Goal: Transaction & Acquisition: Purchase product/service

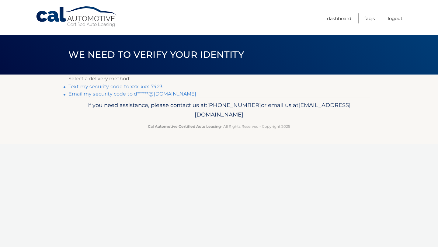
click at [141, 87] on link "Text my security code to xxx-xxx-7423" at bounding box center [115, 87] width 94 height 6
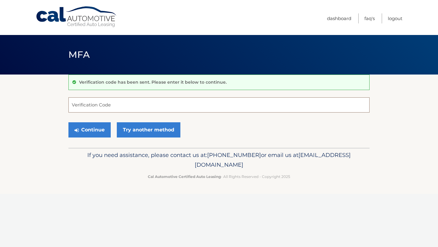
click at [125, 102] on input "Verification Code" at bounding box center [218, 104] width 301 height 15
click at [156, 104] on input "Verification Code" at bounding box center [218, 104] width 301 height 15
type input "235184"
click at [98, 128] on button "Continue" at bounding box center [89, 129] width 42 height 15
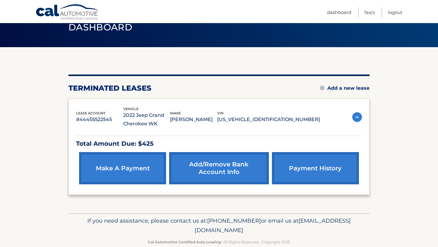
scroll to position [28, 0]
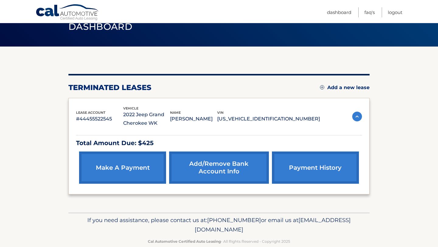
click at [137, 167] on link "make a payment" at bounding box center [122, 167] width 87 height 32
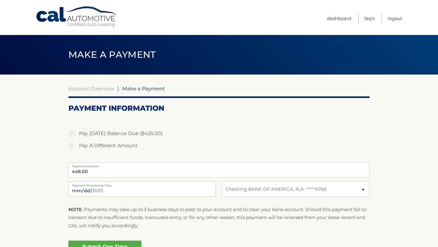
select select "OTZhNmZlMGQtMDQwYy00MTRiLWFmODgtZTkyZmI4NWZkYWFm"
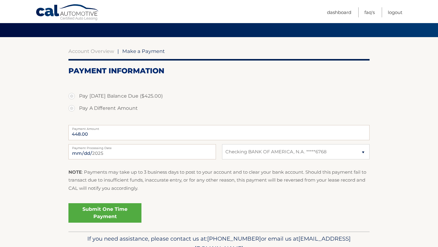
scroll to position [39, 0]
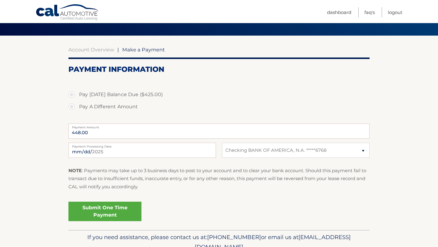
click at [74, 95] on label "Pay [DATE] Balance Due ($425.00)" at bounding box center [218, 94] width 301 height 12
click at [74, 95] on input "Pay [DATE] Balance Due ($425.00)" at bounding box center [74, 93] width 6 height 10
radio input "true"
type input "425.00"
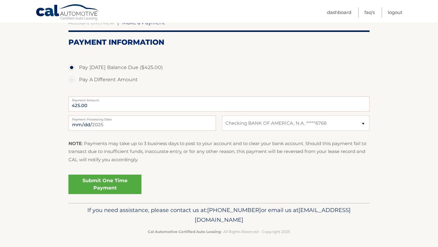
scroll to position [68, 0]
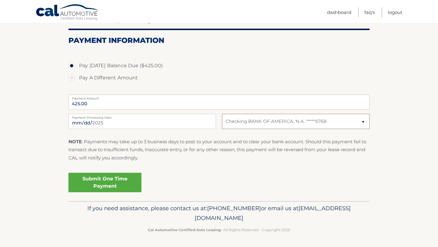
click at [251, 122] on select "Select Bank Account Checking BANK OF AMERICA, N.A. *****6768" at bounding box center [295, 121] width 147 height 15
click at [107, 180] on link "Submit One Time Payment" at bounding box center [104, 182] width 73 height 19
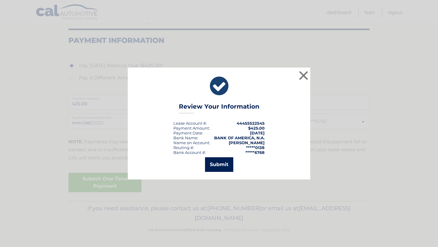
click at [218, 163] on button "Submit" at bounding box center [219, 164] width 28 height 15
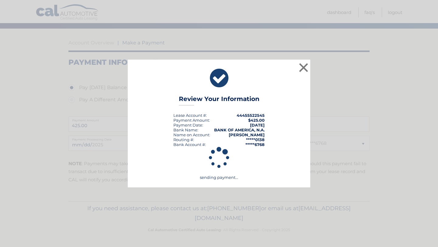
scroll to position [46, 0]
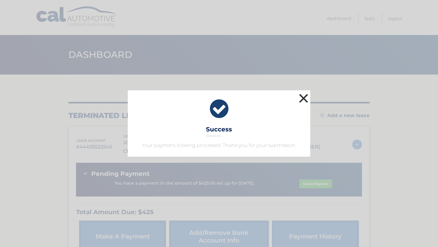
click at [305, 98] on button "×" at bounding box center [303, 98] width 12 height 12
